Goal: Task Accomplishment & Management: Use online tool/utility

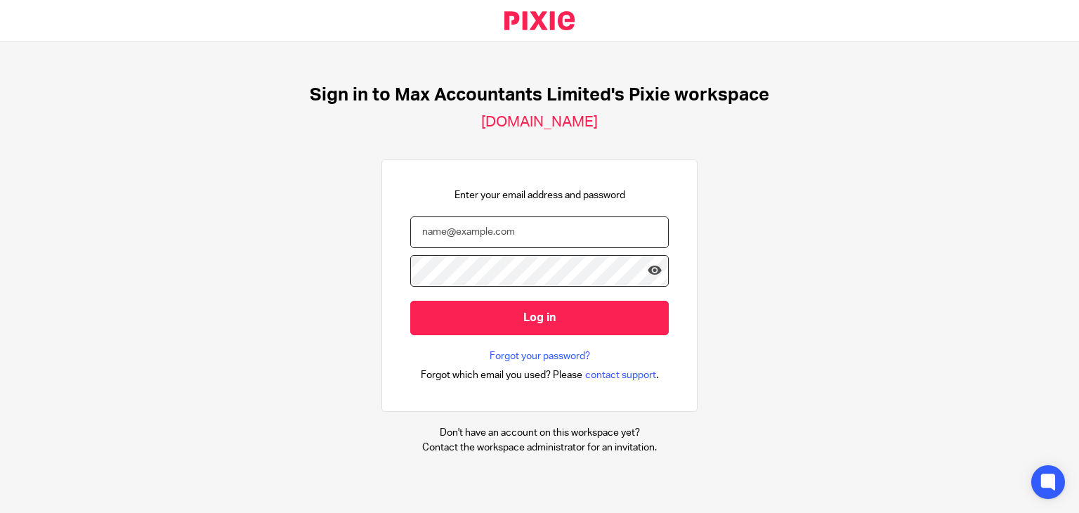
type input "[EMAIL_ADDRESS][DOMAIN_NAME]"
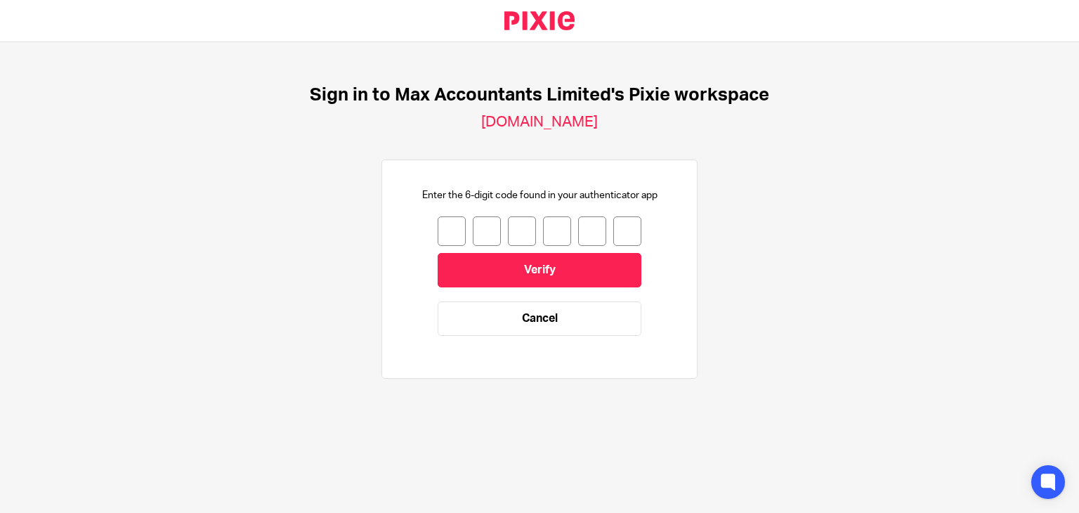
click at [438, 235] on input "number" at bounding box center [452, 230] width 28 height 29
type input "5"
type input "6"
type input "2"
click at [518, 230] on input "2" at bounding box center [522, 230] width 28 height 29
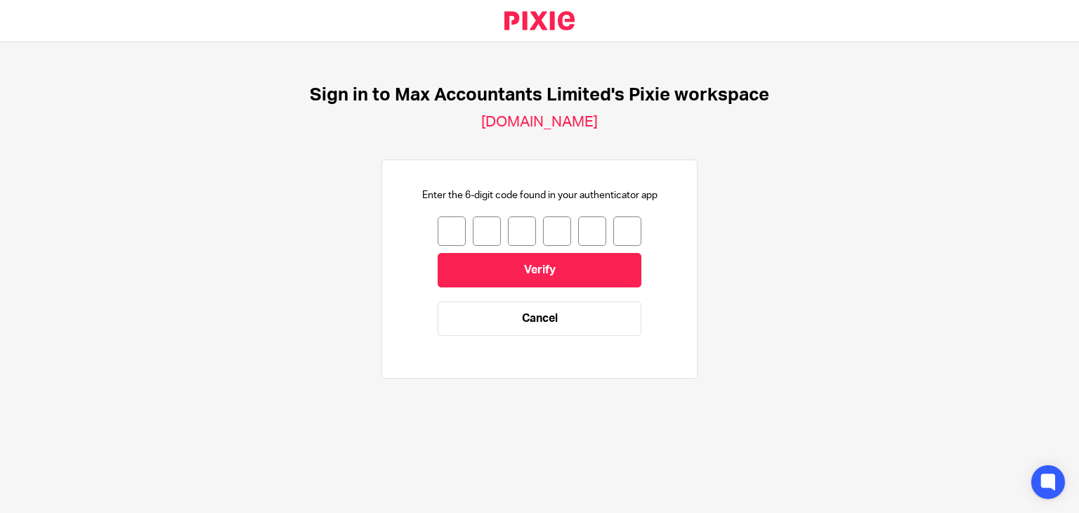
type input "7"
type input "3"
type input "7"
type input "6"
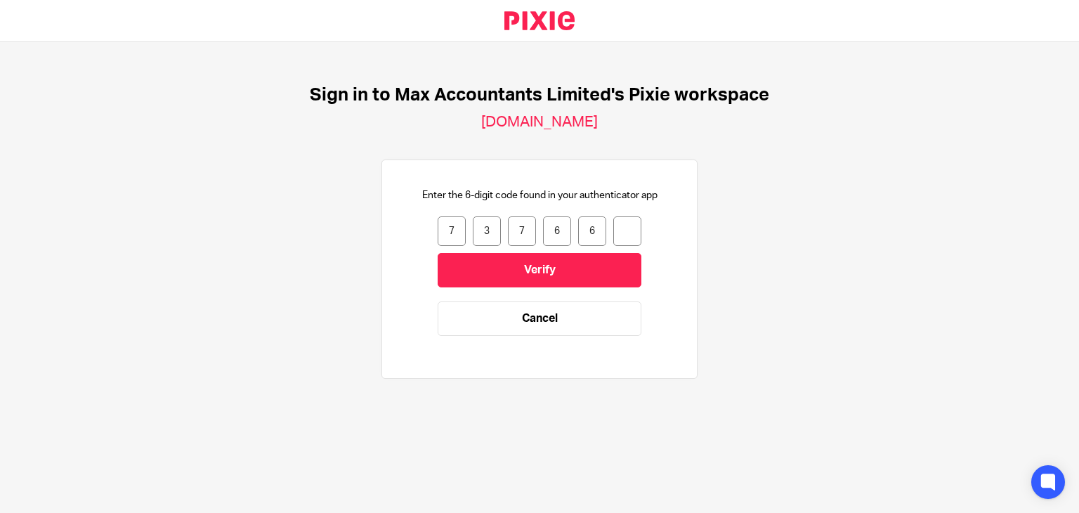
type input "7"
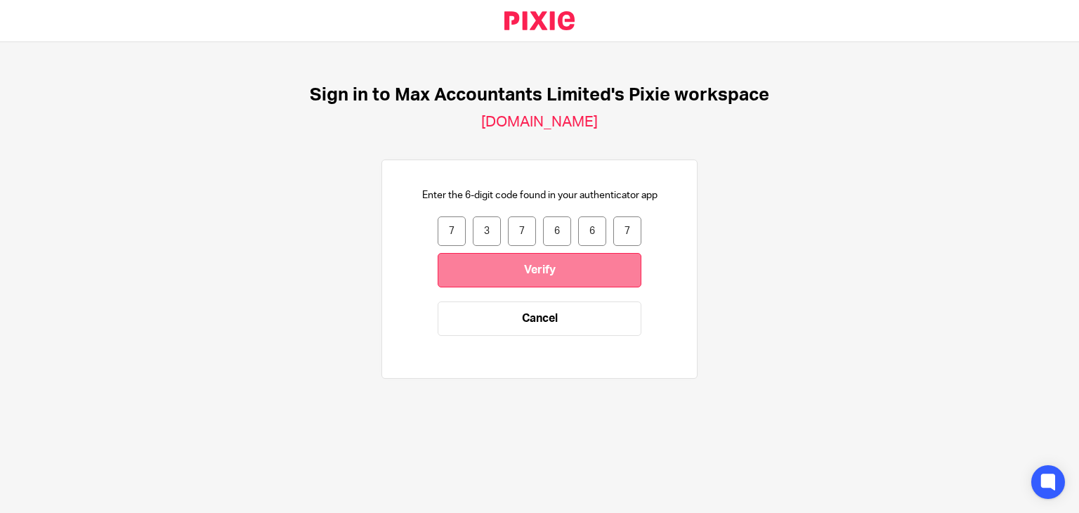
click at [553, 279] on input "Verify" at bounding box center [540, 270] width 204 height 34
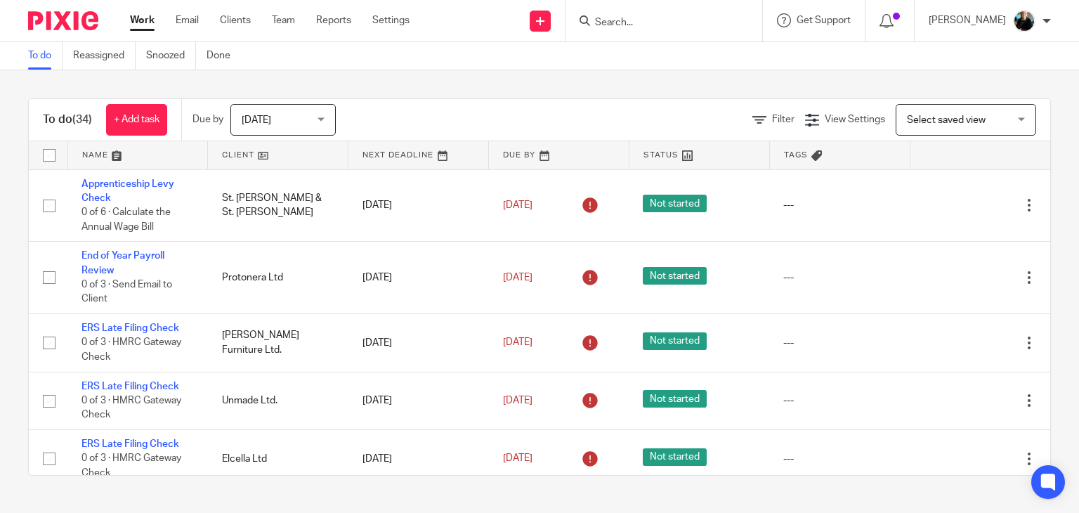
click at [647, 15] on form at bounding box center [668, 21] width 150 height 18
click at [661, 22] on input "Search" at bounding box center [656, 23] width 126 height 13
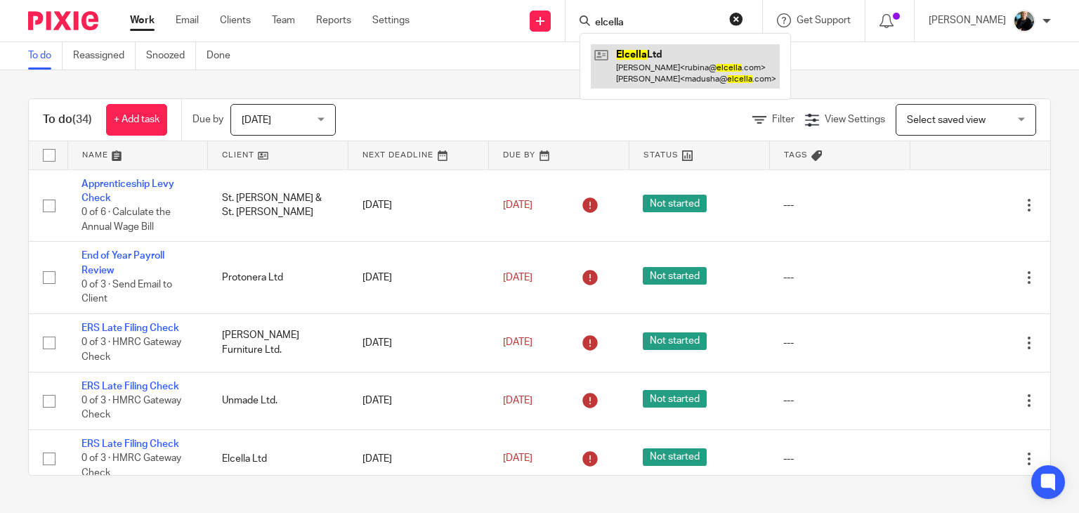
type input "elcella"
click at [697, 66] on link at bounding box center [685, 66] width 189 height 44
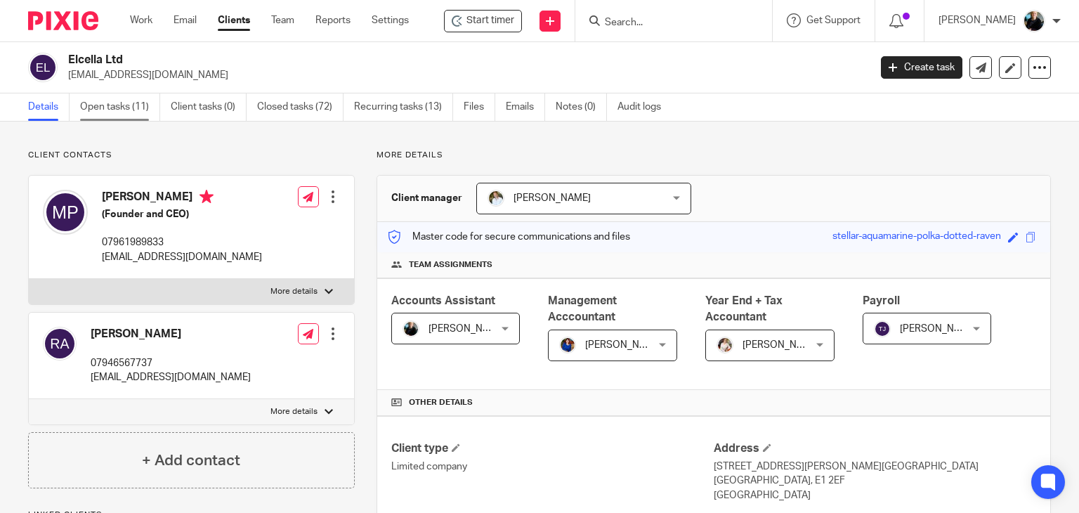
click at [98, 111] on link "Open tasks (11)" at bounding box center [120, 106] width 80 height 27
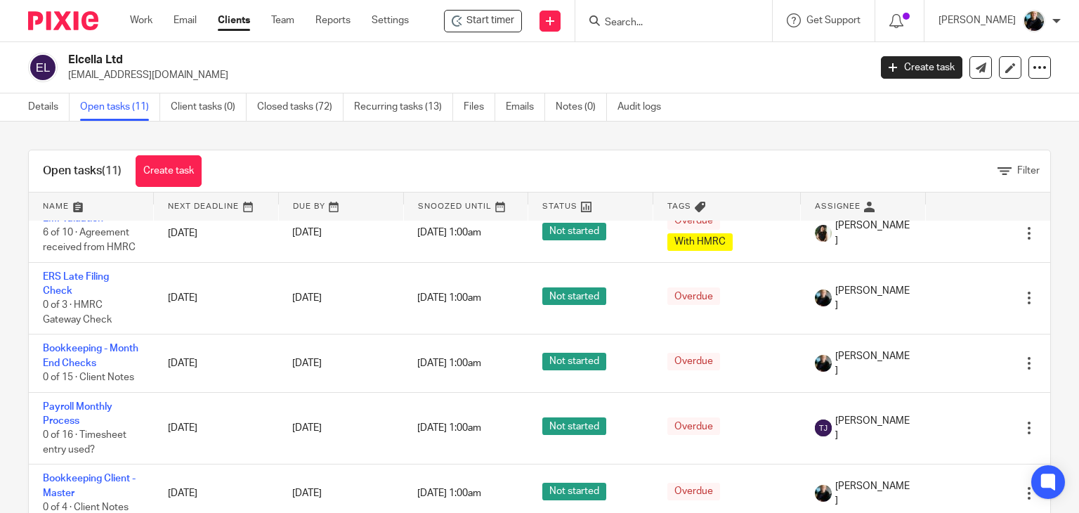
scroll to position [421, 0]
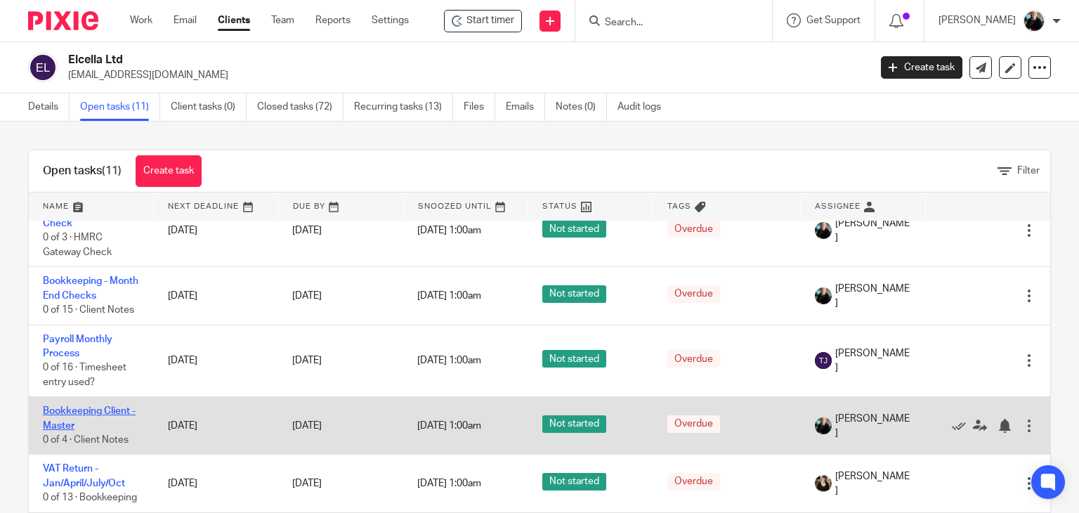
click at [83, 416] on link "Bookkeeping Client - Master" at bounding box center [89, 418] width 93 height 24
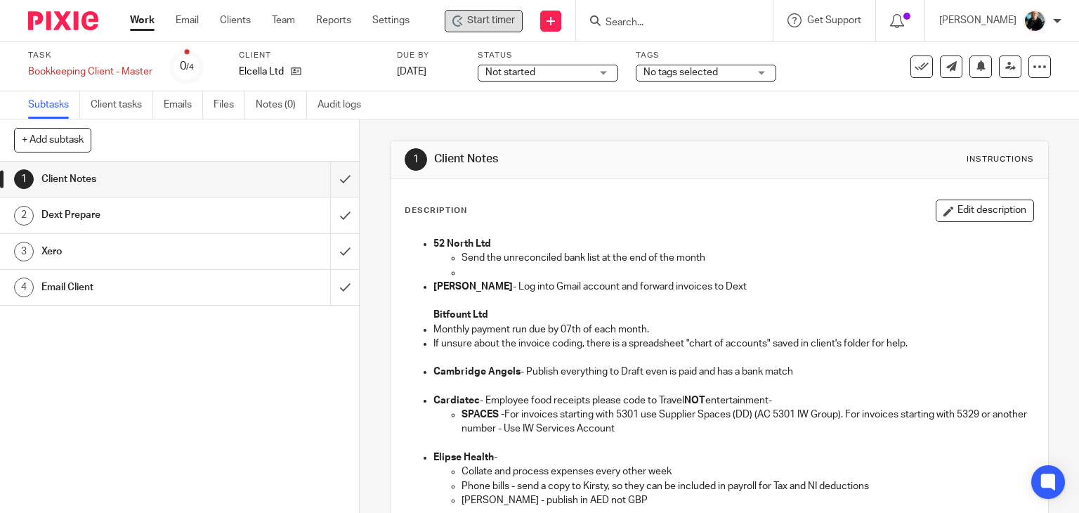
click at [503, 19] on span "Start timer" at bounding box center [491, 20] width 48 height 15
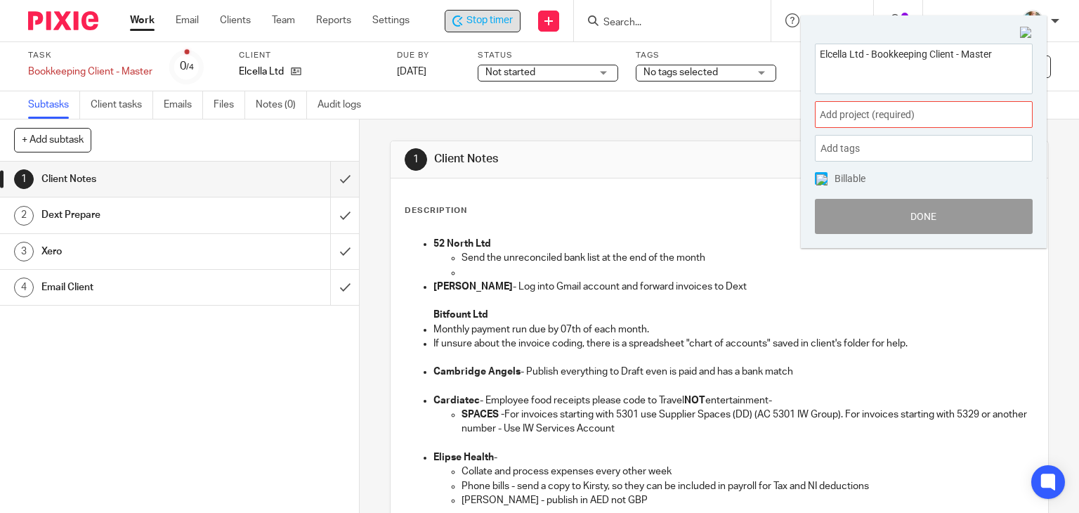
click at [895, 115] on span "Add project (required) :" at bounding box center [908, 114] width 177 height 15
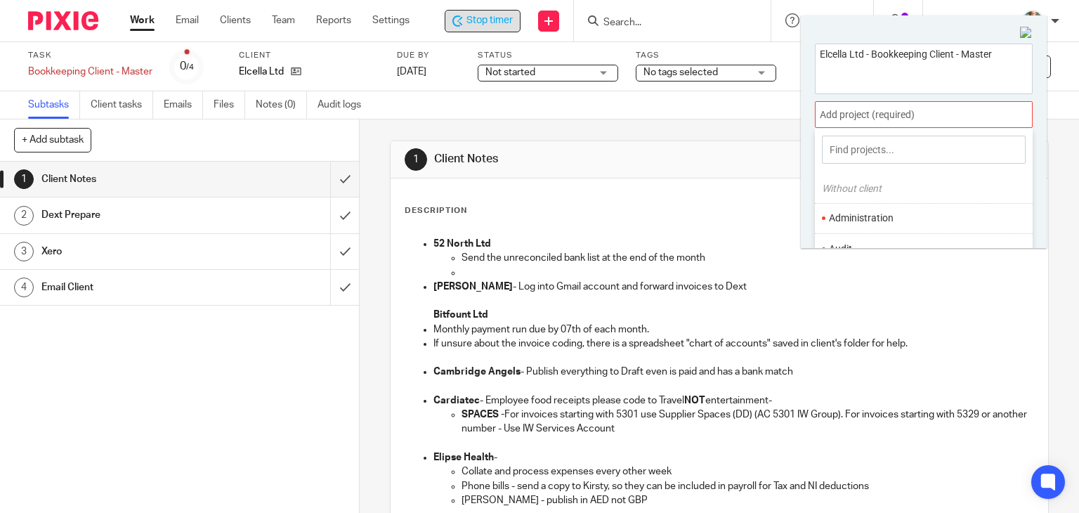
scroll to position [140, 0]
click at [855, 140] on li "Bookkeeping" at bounding box center [920, 138] width 183 height 15
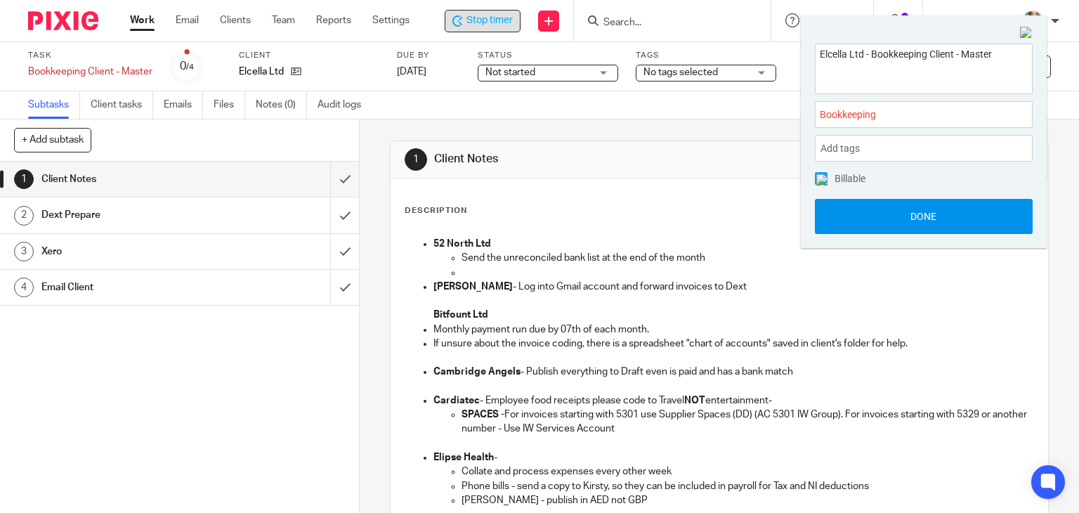
click at [900, 218] on button "Done" at bounding box center [924, 216] width 218 height 35
